Goal: Task Accomplishment & Management: Use online tool/utility

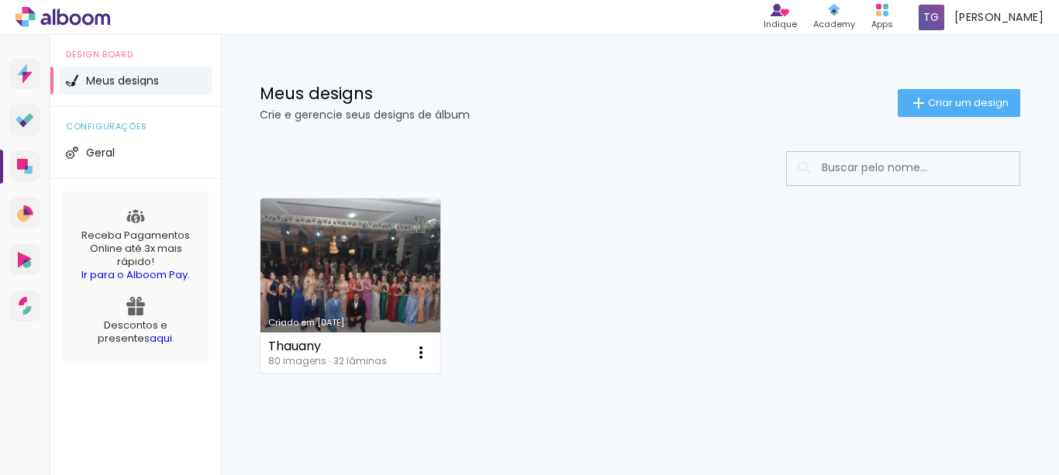
click at [324, 300] on link "Criado em [DATE]" at bounding box center [350, 285] width 180 height 175
